Goal: Task Accomplishment & Management: Complete application form

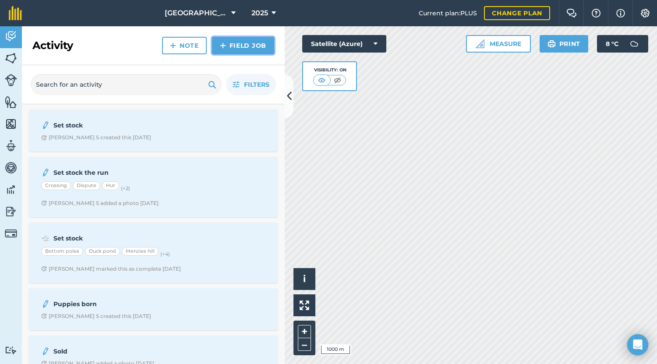
click at [241, 44] on link "Field Job" at bounding box center [243, 46] width 62 height 18
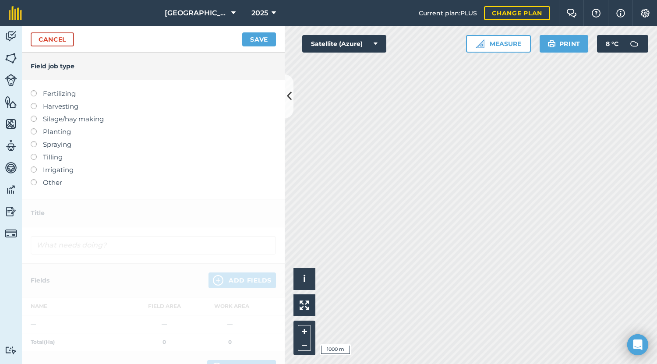
click at [33, 141] on label at bounding box center [37, 141] width 12 height 0
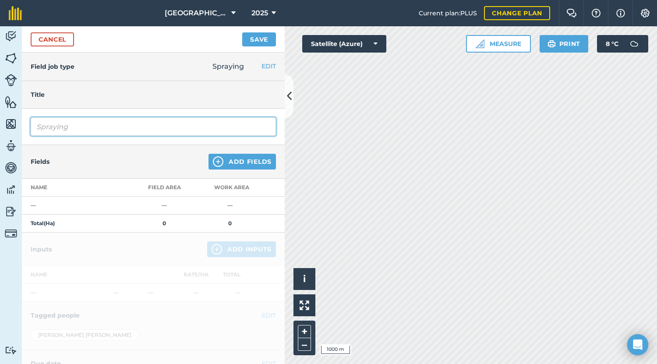
click at [40, 127] on input "Spraying" at bounding box center [153, 126] width 245 height 18
click at [71, 126] on input "Spraying" at bounding box center [153, 126] width 245 height 18
type input "S"
type input "Spray"
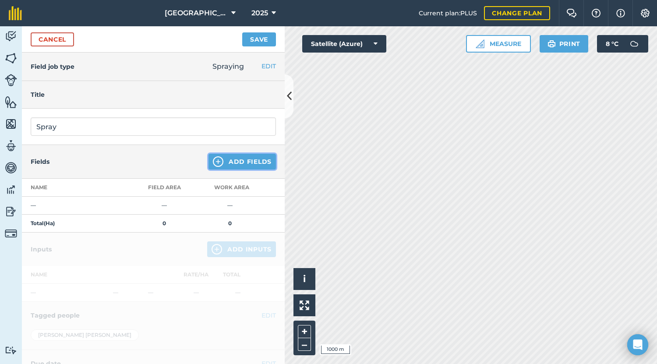
click at [213, 162] on img at bounding box center [218, 161] width 11 height 11
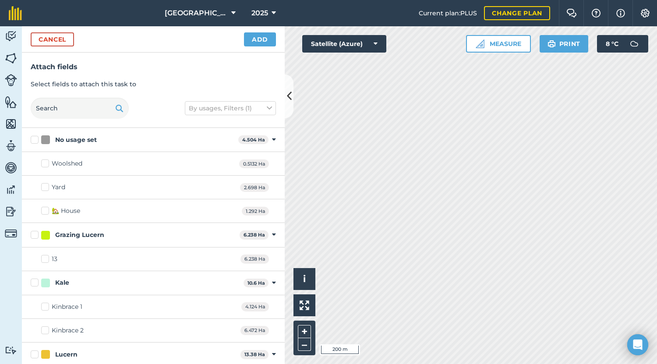
checkbox input "true"
click at [266, 40] on button "Add" at bounding box center [260, 39] width 32 height 14
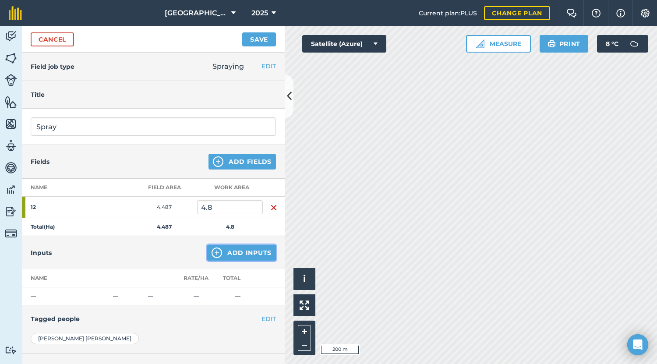
click at [213, 252] on img at bounding box center [217, 253] width 11 height 11
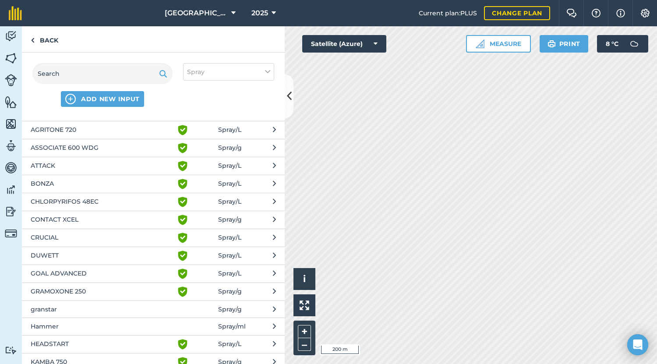
scroll to position [25, 0]
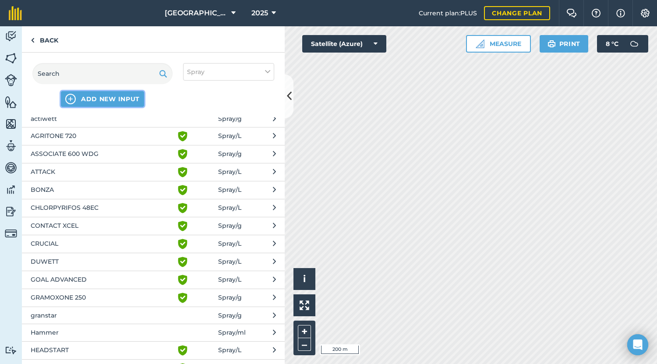
click at [66, 99] on img at bounding box center [70, 99] width 11 height 11
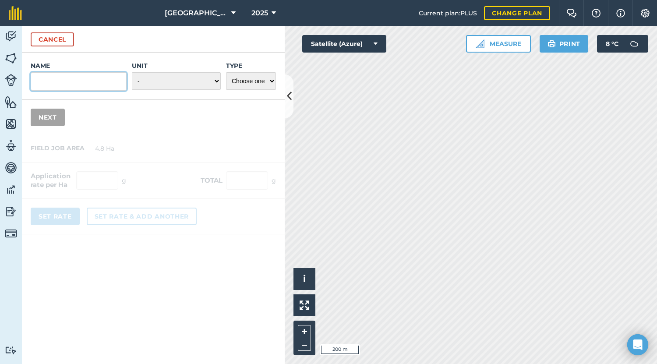
click at [43, 82] on input "Name" at bounding box center [79, 81] width 96 height 18
type input "Genfarm540"
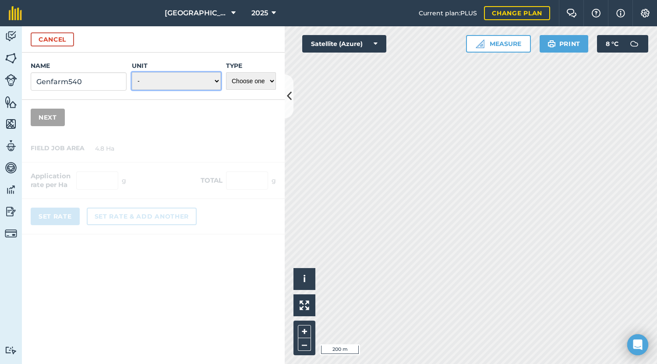
click at [216, 79] on select "- Grams/g Kilograms/kg Metric tonnes/t Millilitres/ml Litres/L Ounces/oz Pounds…" at bounding box center [176, 81] width 89 height 18
select select "LITRES"
click at [132, 72] on select "- Grams/g Kilograms/kg Metric tonnes/t Millilitres/ml Litres/L Ounces/oz Pounds…" at bounding box center [176, 81] width 89 height 18
click at [270, 80] on select "Choose one Fertilizer Seed Spray Fuel Other" at bounding box center [251, 81] width 50 height 18
select select "SPRAY"
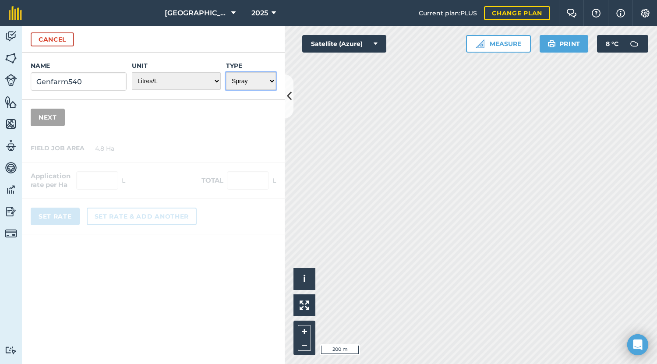
click at [226, 72] on select "Choose one Fertilizer Seed Spray Fuel Other" at bounding box center [251, 81] width 50 height 18
click at [44, 116] on button "Next" at bounding box center [48, 118] width 34 height 18
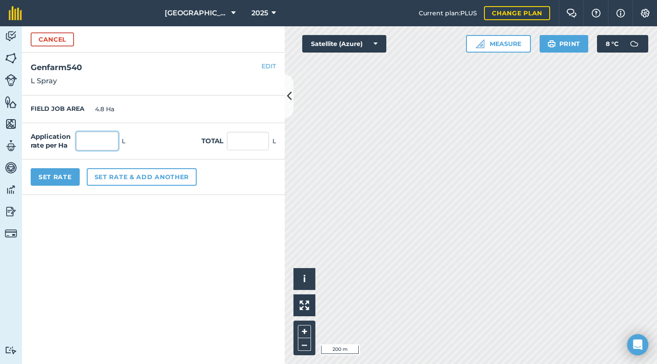
click at [89, 145] on input "text" at bounding box center [97, 141] width 42 height 18
type input "4"
type input "19.2"
click at [105, 179] on button "Set rate & add another" at bounding box center [142, 177] width 110 height 18
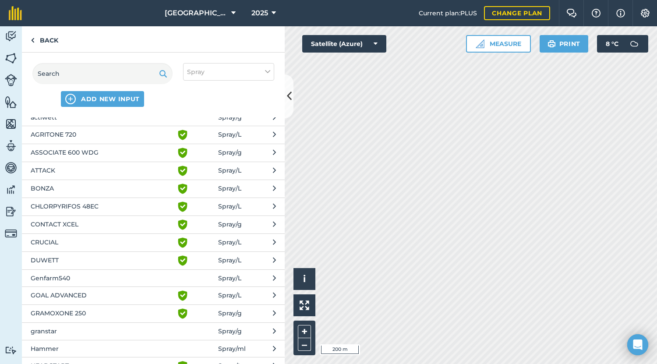
scroll to position [0, 0]
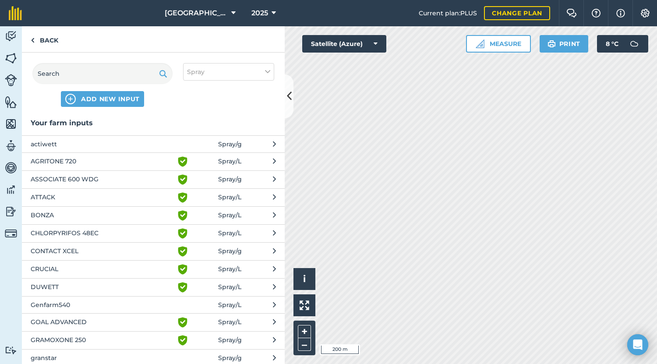
click at [108, 181] on span "ASSOCIATE 600 WDG" at bounding box center [102, 179] width 143 height 11
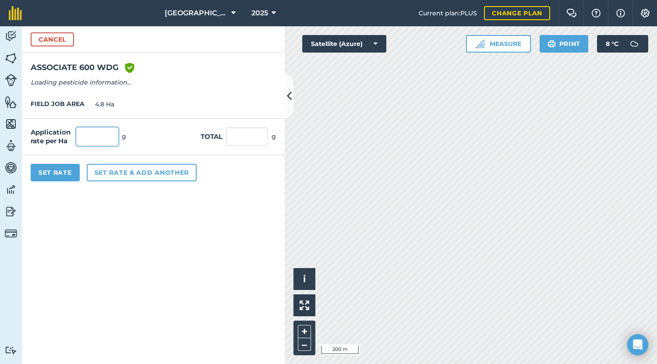
click at [94, 134] on input "text" at bounding box center [97, 137] width 42 height 18
type input "40"
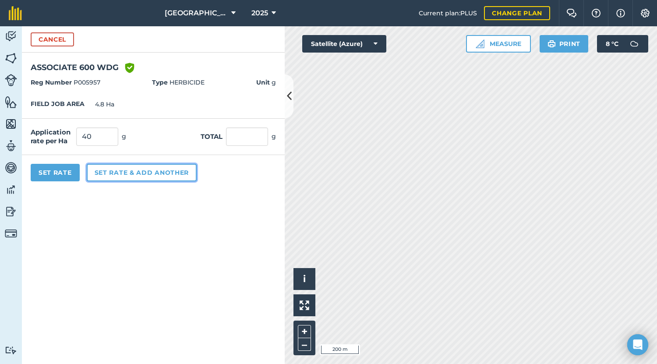
type input "192"
click at [100, 171] on button "Set rate & add another" at bounding box center [142, 173] width 110 height 18
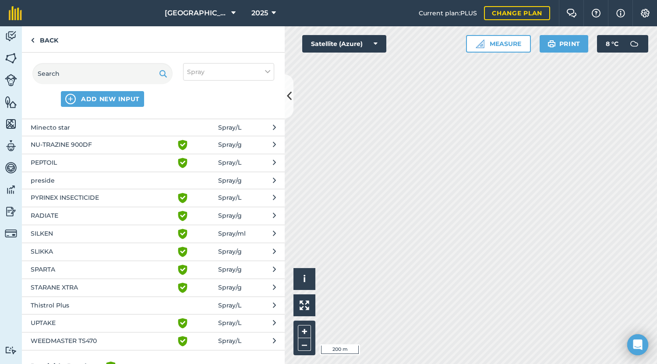
scroll to position [408, 0]
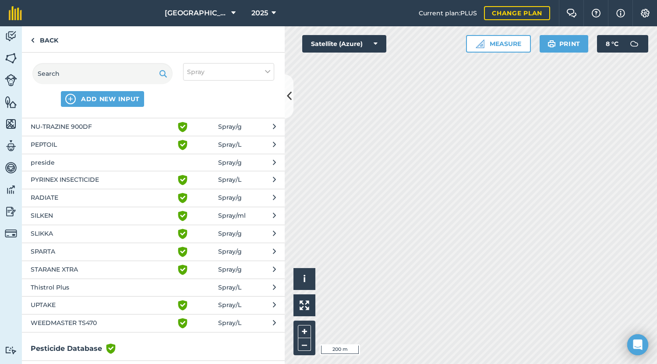
click at [125, 266] on span "STARANE XTRA" at bounding box center [102, 270] width 143 height 11
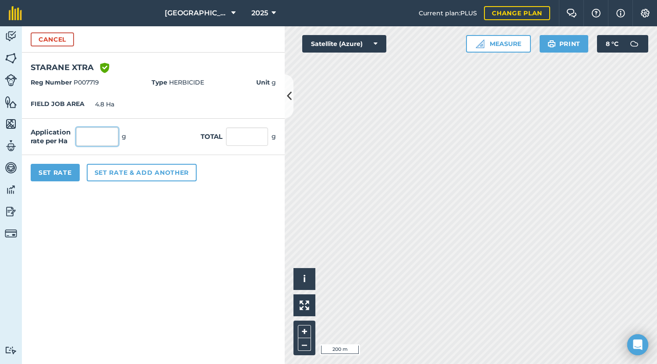
click at [96, 140] on input "text" at bounding box center [97, 137] width 42 height 18
type input "150"
type input "720"
click at [106, 171] on button "Set rate & add another" at bounding box center [142, 173] width 110 height 18
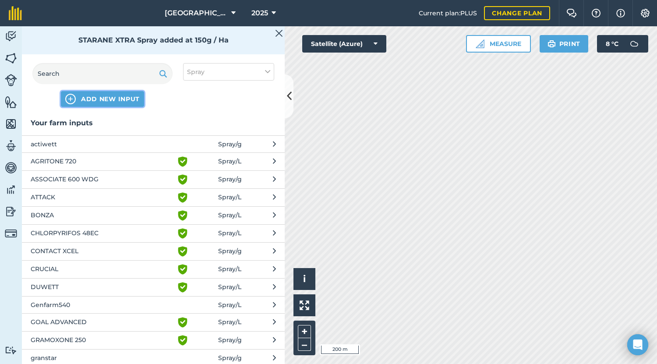
click at [92, 99] on span "ADD NEW INPUT" at bounding box center [110, 99] width 59 height 9
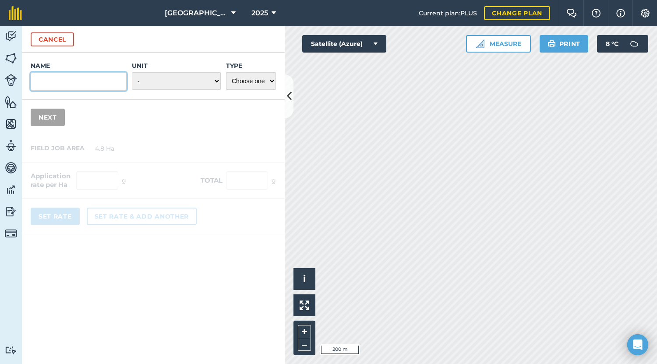
click at [37, 82] on input "Name" at bounding box center [79, 81] width 96 height 18
type input "Supersil"
click at [139, 81] on select "- Grams/g Kilograms/kg Metric tonnes/t Millilitres/ml Litres/L Ounces/oz Pounds…" at bounding box center [176, 81] width 89 height 18
select select "MILLILITRES"
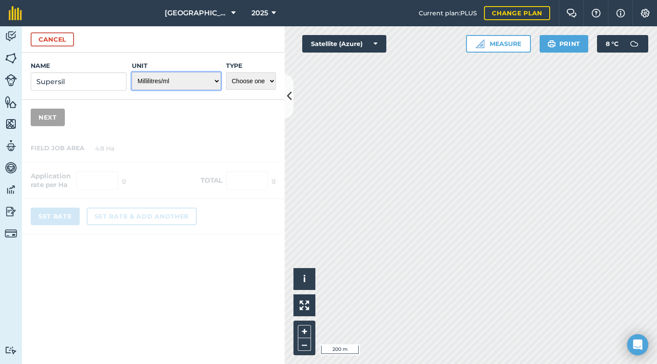
click at [132, 72] on select "- Grams/g Kilograms/kg Metric tonnes/t Millilitres/ml Litres/L Ounces/oz Pounds…" at bounding box center [176, 81] width 89 height 18
click at [273, 80] on select "Choose one Fertilizer Seed Spray Fuel Other" at bounding box center [251, 81] width 50 height 18
select select "SPRAY"
click at [226, 72] on select "Choose one Fertilizer Seed Spray Fuel Other" at bounding box center [251, 81] width 50 height 18
click at [52, 116] on button "Next" at bounding box center [48, 118] width 34 height 18
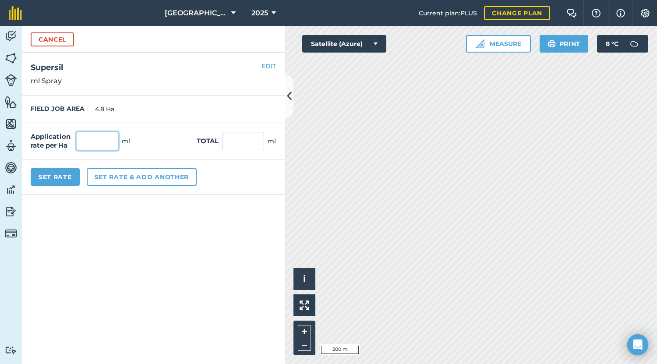
click at [97, 144] on input "text" at bounding box center [97, 141] width 42 height 18
type input "150"
type input "720"
click at [71, 178] on button "Set Rate" at bounding box center [55, 177] width 49 height 18
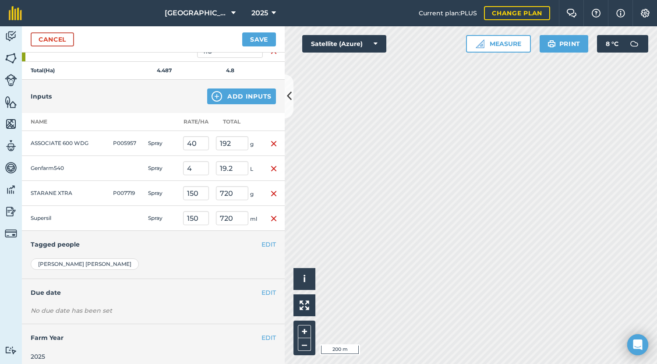
scroll to position [163, 0]
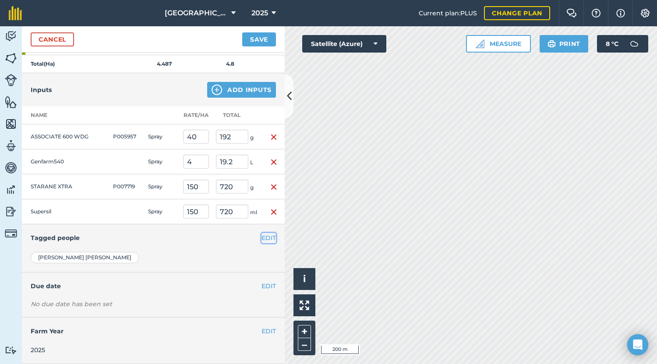
click at [262, 235] on button "EDIT" at bounding box center [269, 238] width 14 height 10
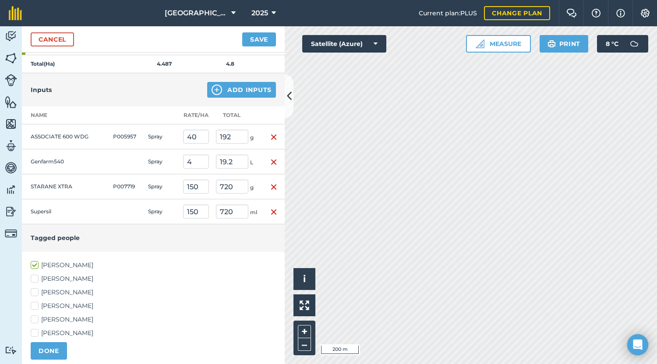
click at [36, 291] on label "[PERSON_NAME]" at bounding box center [153, 292] width 245 height 9
click at [36, 291] on input "[PERSON_NAME]" at bounding box center [34, 291] width 6 height 6
checkbox input "true"
click at [36, 330] on label "[PERSON_NAME]" at bounding box center [153, 333] width 245 height 9
click at [36, 330] on input "[PERSON_NAME]" at bounding box center [34, 332] width 6 height 6
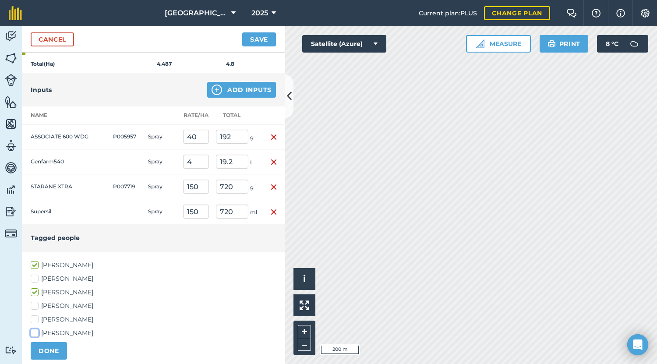
checkbox input "true"
click at [46, 352] on button "DONE" at bounding box center [49, 351] width 36 height 18
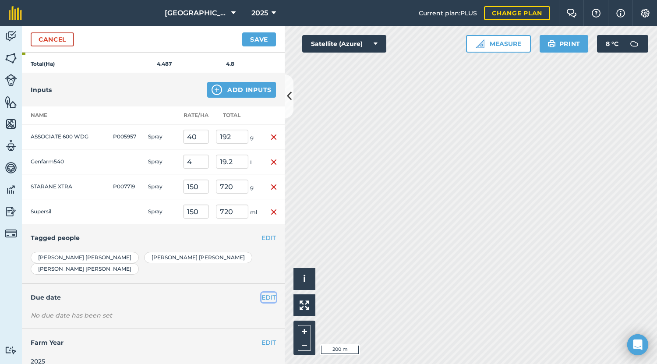
click at [262, 293] on button "EDIT" at bounding box center [269, 298] width 14 height 10
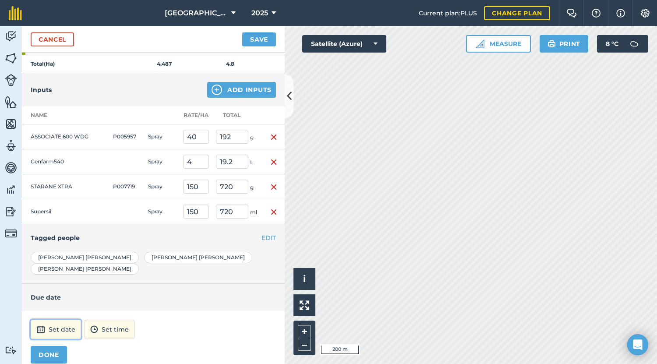
click at [64, 320] on button "Set date" at bounding box center [56, 329] width 50 height 19
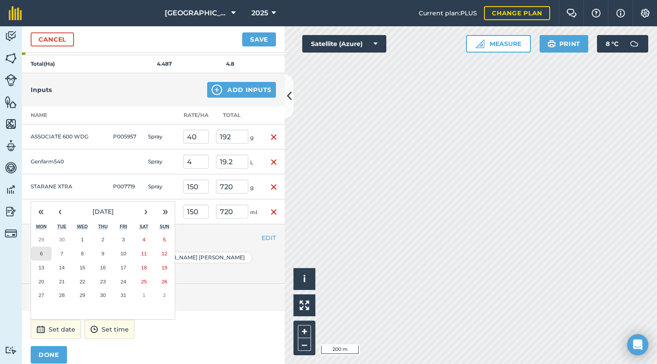
click at [43, 247] on button "6" at bounding box center [41, 254] width 21 height 14
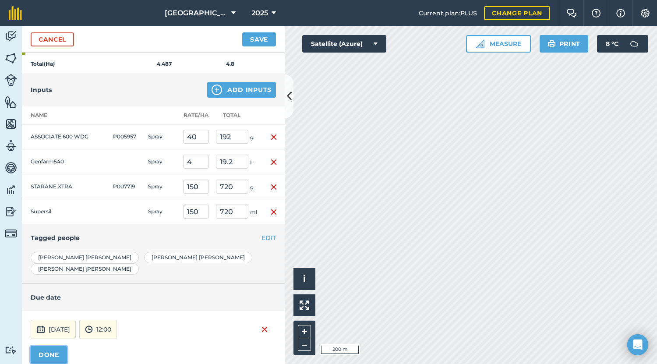
click at [53, 346] on button "DONE" at bounding box center [49, 355] width 36 height 18
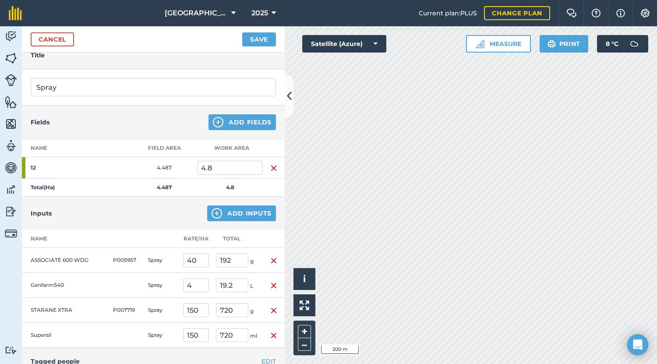
scroll to position [40, 0]
click at [257, 36] on button "Save" at bounding box center [259, 39] width 34 height 14
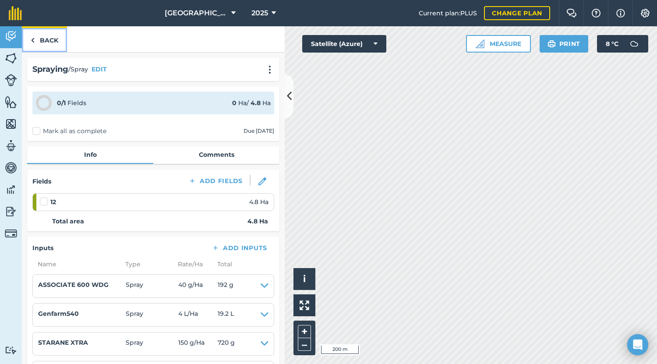
click at [31, 39] on img at bounding box center [33, 40] width 4 height 11
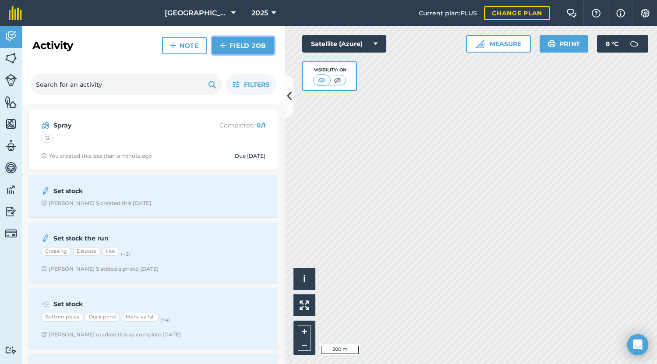
click at [227, 44] on link "Field Job" at bounding box center [243, 46] width 62 height 18
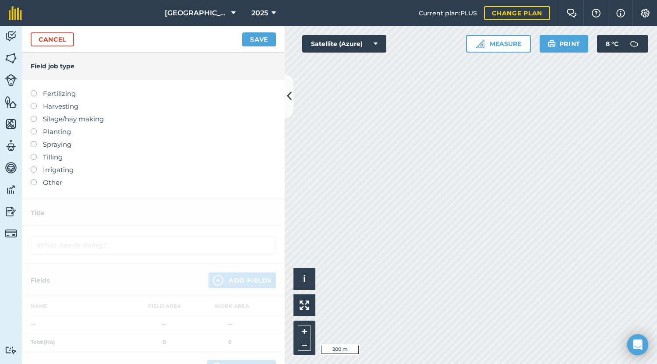
click at [32, 141] on label at bounding box center [37, 141] width 12 height 0
type input "Spraying"
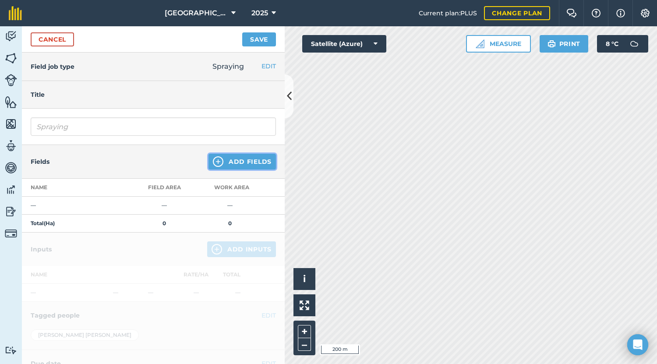
click at [213, 163] on img at bounding box center [218, 161] width 11 height 11
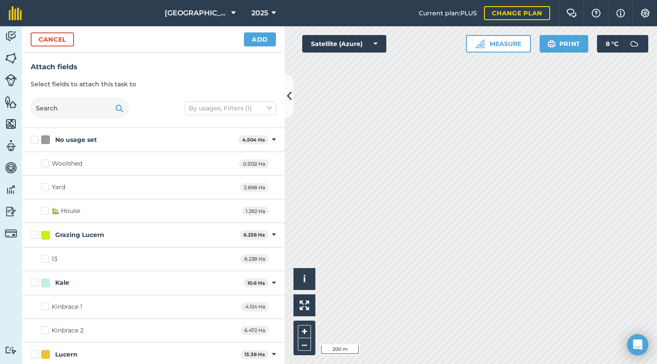
checkbox input "true"
click at [256, 35] on button "Add" at bounding box center [260, 39] width 32 height 14
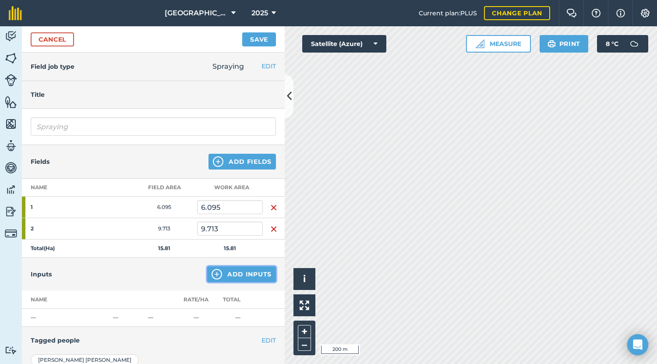
click at [213, 276] on img at bounding box center [217, 274] width 11 height 11
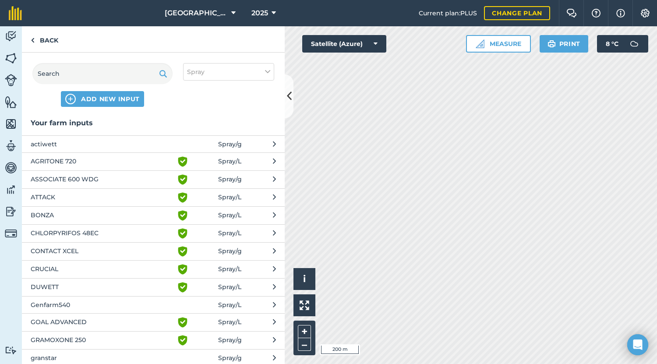
click at [115, 302] on span "Genfarm540" at bounding box center [102, 305] width 143 height 10
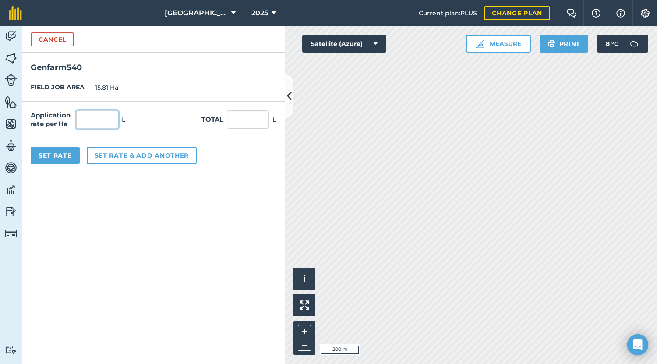
click at [97, 120] on input "text" at bounding box center [97, 119] width 42 height 18
type input "0.3"
type input "4.743"
click at [69, 156] on button "Set Rate" at bounding box center [55, 156] width 49 height 18
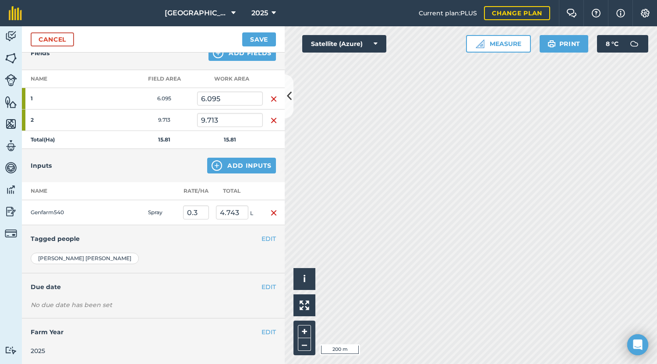
scroll to position [110, 0]
click at [262, 238] on button "EDIT" at bounding box center [269, 238] width 14 height 10
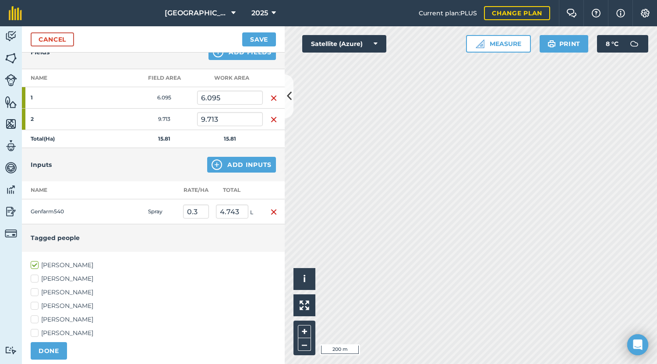
click at [38, 291] on label "[PERSON_NAME]" at bounding box center [153, 292] width 245 height 9
click at [36, 291] on input "[PERSON_NAME]" at bounding box center [34, 291] width 6 height 6
checkbox input "true"
click at [35, 333] on label "[PERSON_NAME]" at bounding box center [153, 333] width 245 height 9
click at [35, 333] on input "[PERSON_NAME]" at bounding box center [34, 332] width 6 height 6
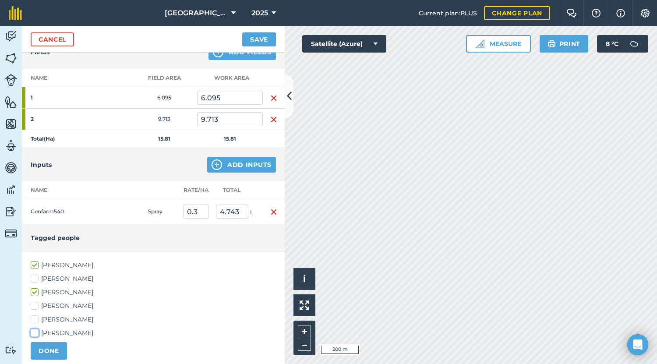
checkbox input "true"
click at [52, 354] on button "DONE" at bounding box center [49, 351] width 36 height 18
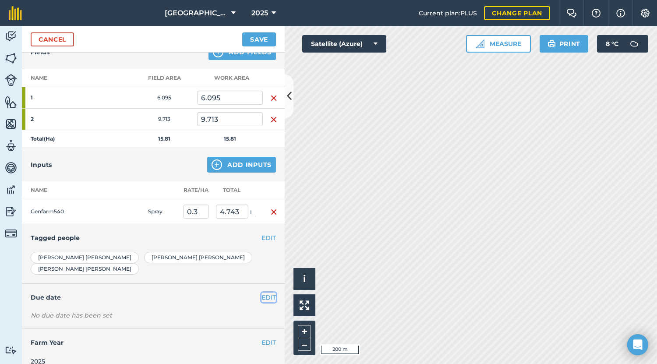
click at [262, 293] on button "EDIT" at bounding box center [269, 298] width 14 height 10
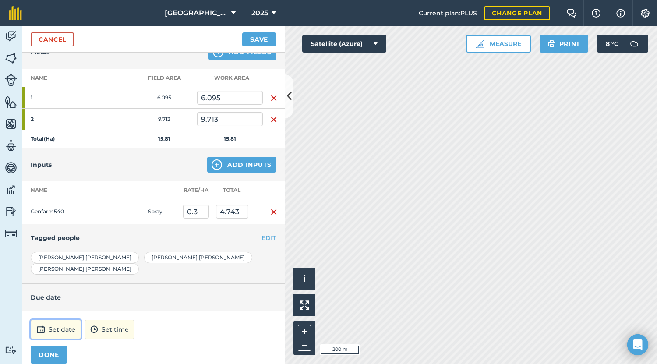
click at [51, 320] on button "Set date" at bounding box center [56, 329] width 50 height 19
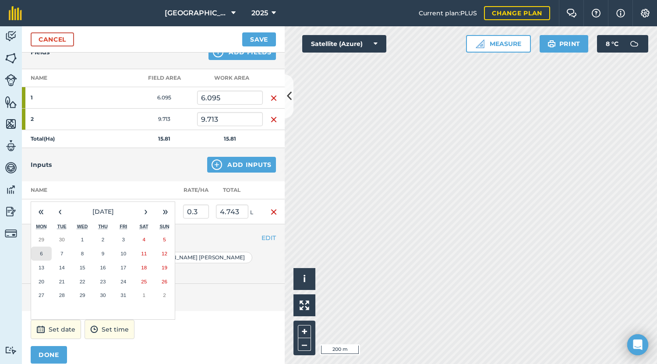
click at [42, 251] on abbr "6" at bounding box center [41, 254] width 3 height 6
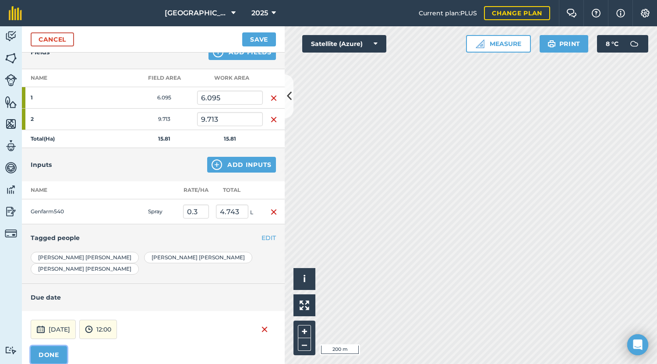
click at [42, 346] on button "DONE" at bounding box center [49, 355] width 36 height 18
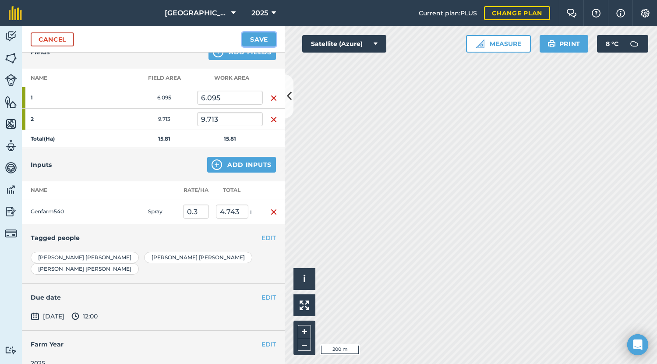
click at [260, 37] on button "Save" at bounding box center [259, 39] width 34 height 14
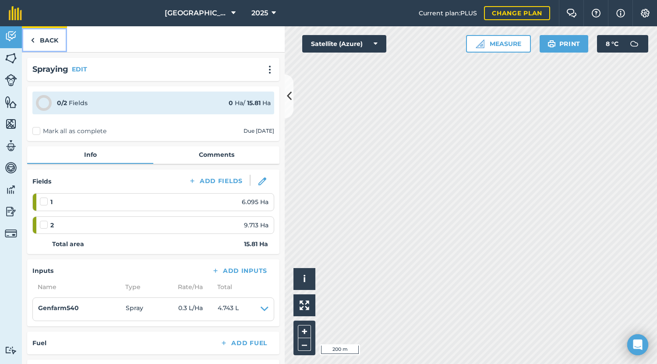
click at [36, 39] on link "Back" at bounding box center [44, 39] width 45 height 26
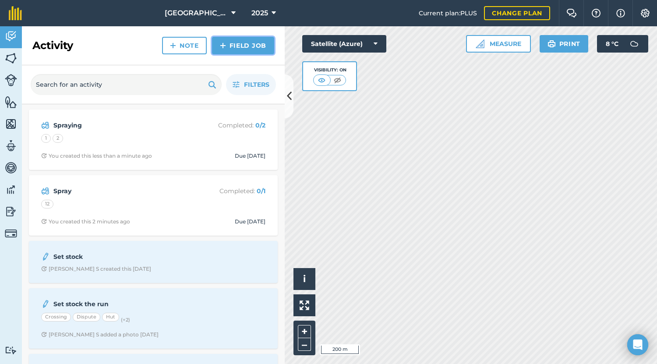
click at [226, 42] on img at bounding box center [223, 45] width 6 height 11
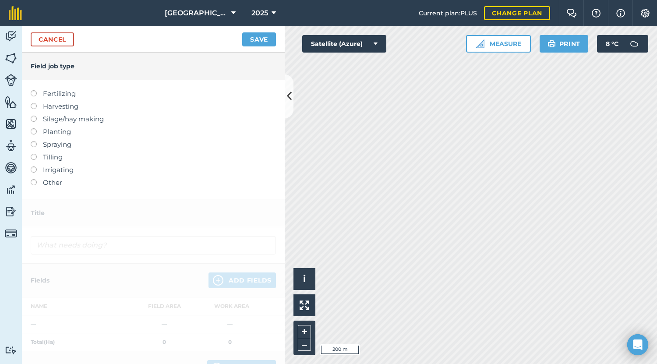
click at [33, 141] on div at bounding box center [37, 140] width 12 height 2
click at [32, 141] on label at bounding box center [37, 141] width 12 height 0
type input "Spraying"
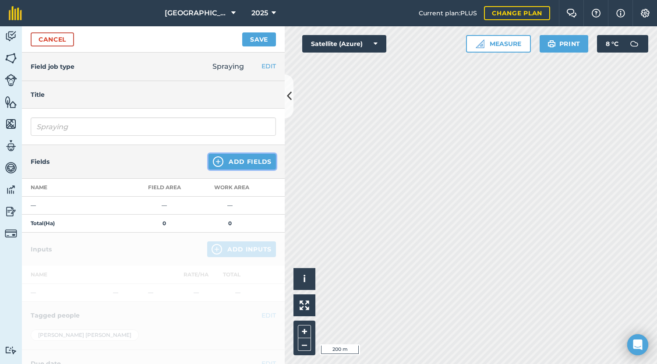
click at [213, 164] on img at bounding box center [218, 161] width 11 height 11
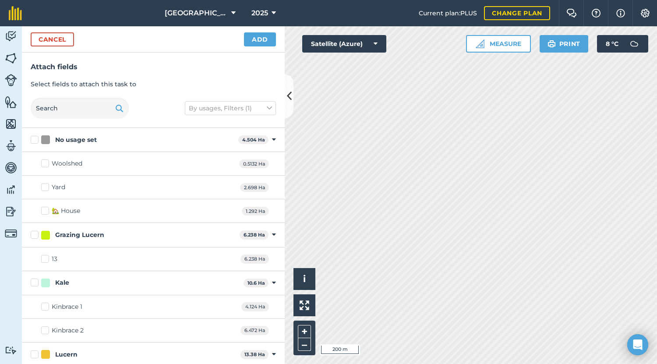
checkbox input "true"
click at [261, 42] on button "Add" at bounding box center [260, 39] width 32 height 14
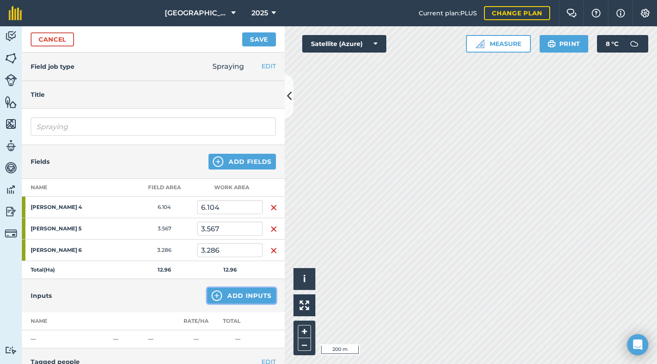
click at [241, 297] on button "Add Inputs" at bounding box center [241, 296] width 69 height 16
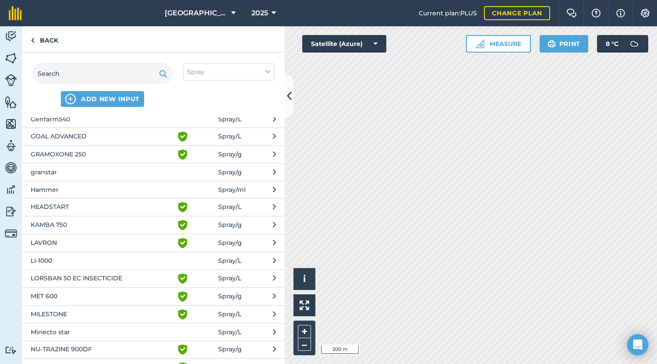
scroll to position [177, 0]
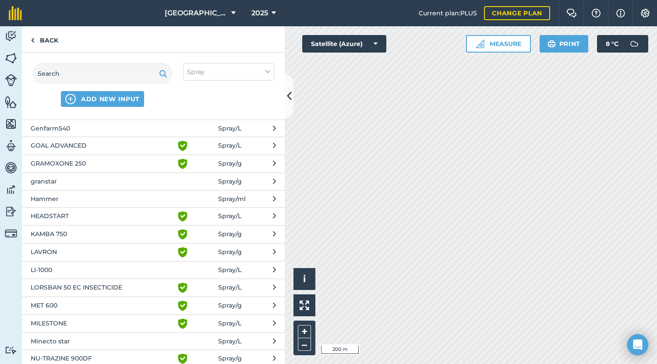
click at [92, 130] on span "Genfarm540" at bounding box center [102, 129] width 143 height 10
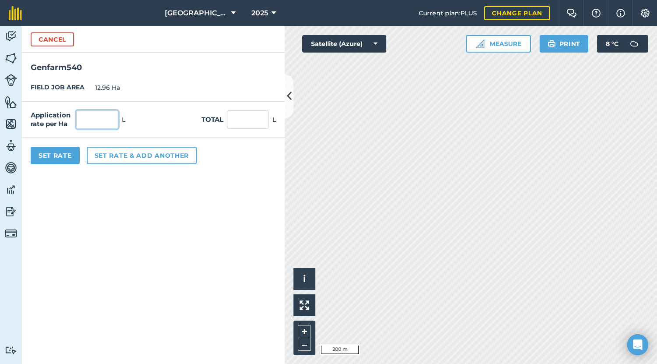
click at [87, 121] on input "text" at bounding box center [97, 119] width 42 height 18
type input "5"
type input "64.8"
click at [99, 156] on button "Set rate & add another" at bounding box center [142, 156] width 110 height 18
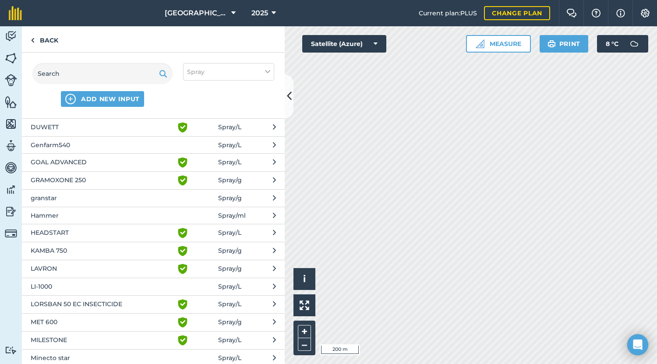
scroll to position [169, 0]
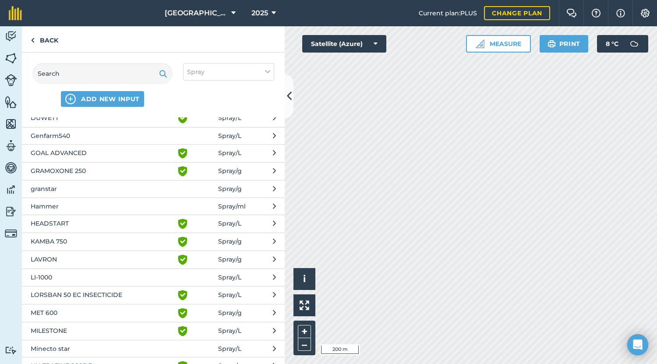
click at [87, 188] on span "granstar" at bounding box center [102, 189] width 143 height 10
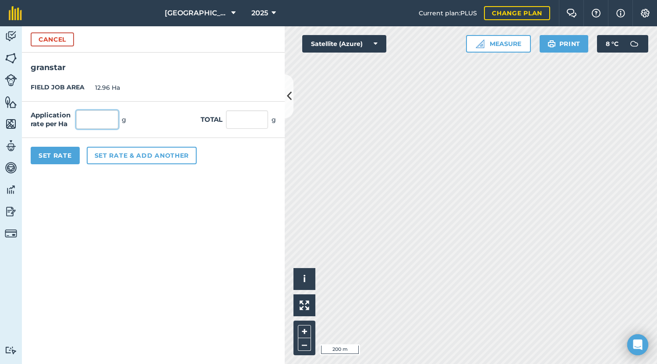
click at [103, 120] on input "text" at bounding box center [97, 119] width 42 height 18
type input "40"
type input "518.4"
click at [103, 156] on button "Set rate & add another" at bounding box center [142, 156] width 110 height 18
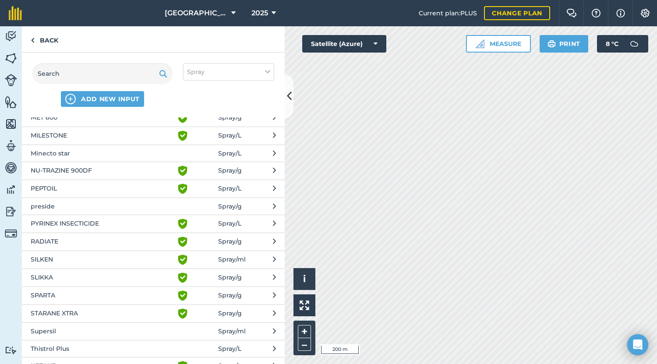
scroll to position [383, 0]
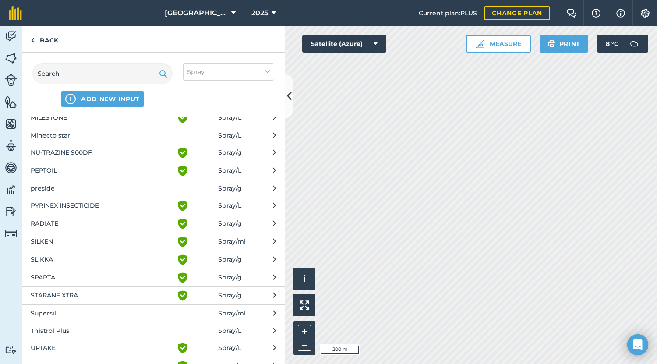
click at [64, 313] on span "Supersil" at bounding box center [102, 314] width 143 height 10
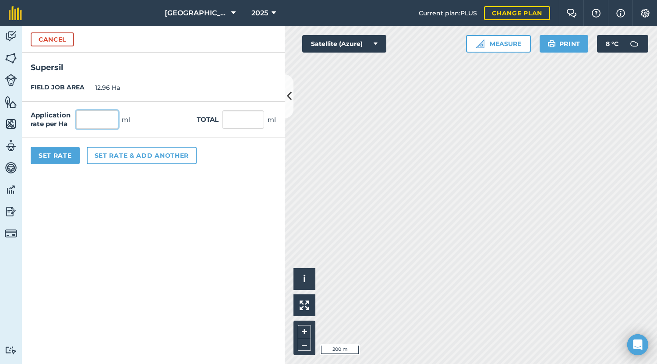
click at [97, 121] on input "text" at bounding box center [97, 119] width 42 height 18
type input "150"
type input "1,944"
click at [67, 152] on button "Set Rate" at bounding box center [55, 156] width 49 height 18
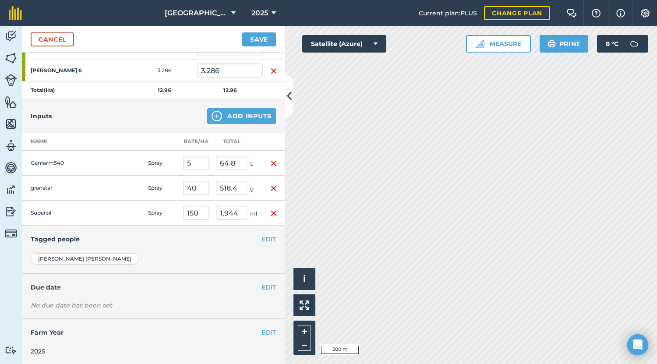
scroll to position [181, 0]
click at [263, 236] on button "EDIT" at bounding box center [269, 238] width 14 height 10
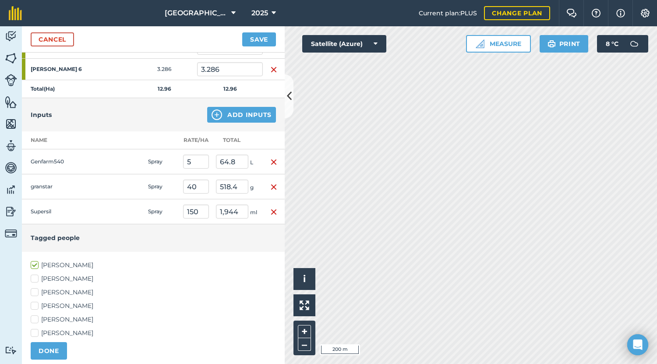
click at [33, 289] on label "[PERSON_NAME]" at bounding box center [153, 292] width 245 height 9
click at [33, 289] on input "[PERSON_NAME]" at bounding box center [34, 291] width 6 height 6
checkbox input "true"
click at [34, 334] on label "[PERSON_NAME]" at bounding box center [153, 333] width 245 height 9
click at [34, 334] on input "[PERSON_NAME]" at bounding box center [34, 332] width 6 height 6
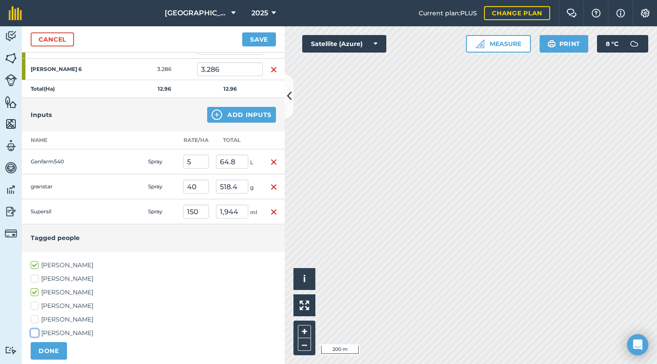
checkbox input "true"
click at [44, 348] on button "DONE" at bounding box center [49, 351] width 36 height 18
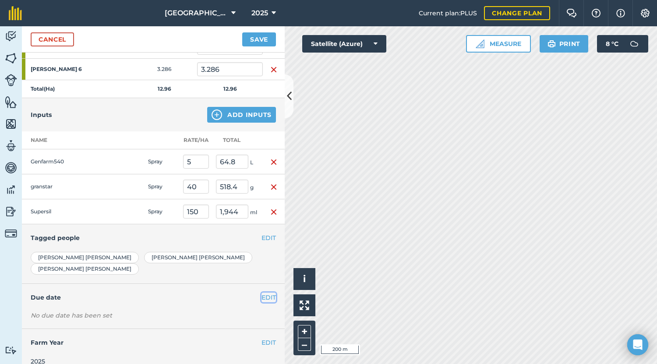
click at [262, 293] on button "EDIT" at bounding box center [269, 298] width 14 height 10
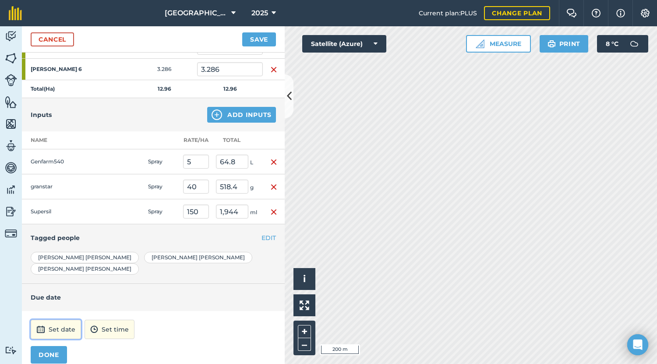
click at [46, 322] on button "Set date" at bounding box center [56, 329] width 50 height 19
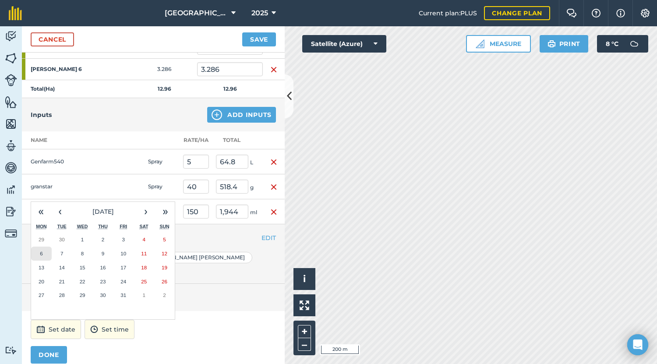
click at [41, 251] on abbr "6" at bounding box center [41, 254] width 3 height 6
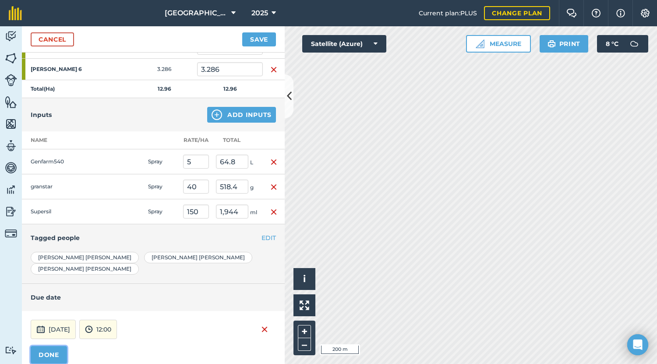
click at [48, 346] on button "DONE" at bounding box center [49, 355] width 36 height 18
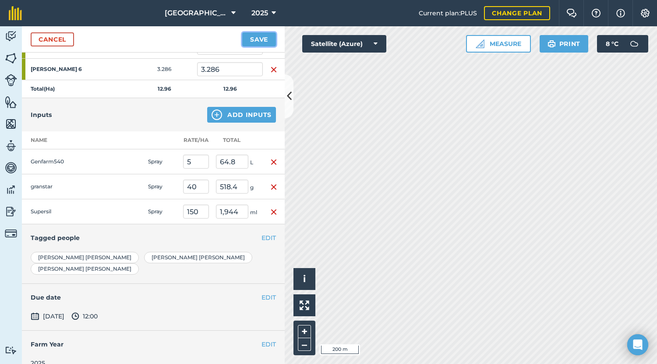
click at [253, 38] on button "Save" at bounding box center [259, 39] width 34 height 14
